Goal: Information Seeking & Learning: Learn about a topic

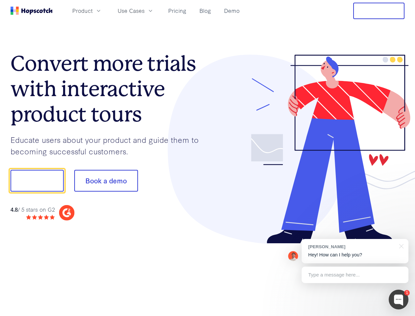
click at [208, 158] on div at bounding box center [306, 149] width 197 height 189
click at [93, 11] on span "Product" at bounding box center [82, 11] width 20 height 8
click at [145, 11] on span "Use Cases" at bounding box center [131, 11] width 27 height 8
click at [379, 11] on button "Free Trial" at bounding box center [379, 11] width 51 height 16
click at [37, 181] on button "Show me!" at bounding box center [37, 181] width 53 height 22
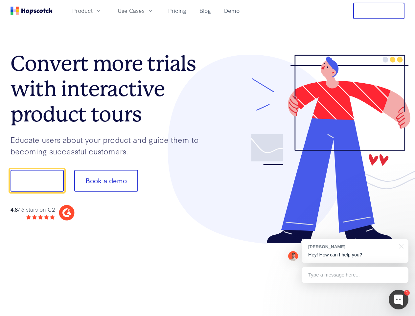
click at [106, 181] on button "Book a demo" at bounding box center [106, 181] width 64 height 22
click at [399, 299] on div at bounding box center [399, 299] width 20 height 20
click at [355, 251] on div "[PERSON_NAME] Hey! How can I help you?" at bounding box center [355, 251] width 107 height 24
click at [401, 315] on div "1 [PERSON_NAME] Hey! How can I help you? Type a message here... Free live chat …" at bounding box center [207, 316] width 415 height 0
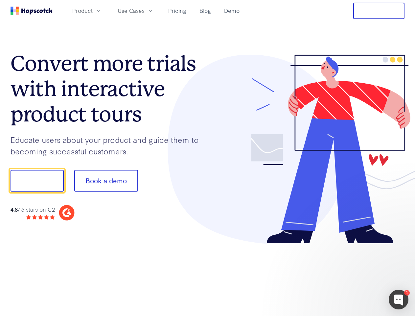
click at [355, 275] on div at bounding box center [346, 179] width 123 height 219
